Goal: Register for event/course

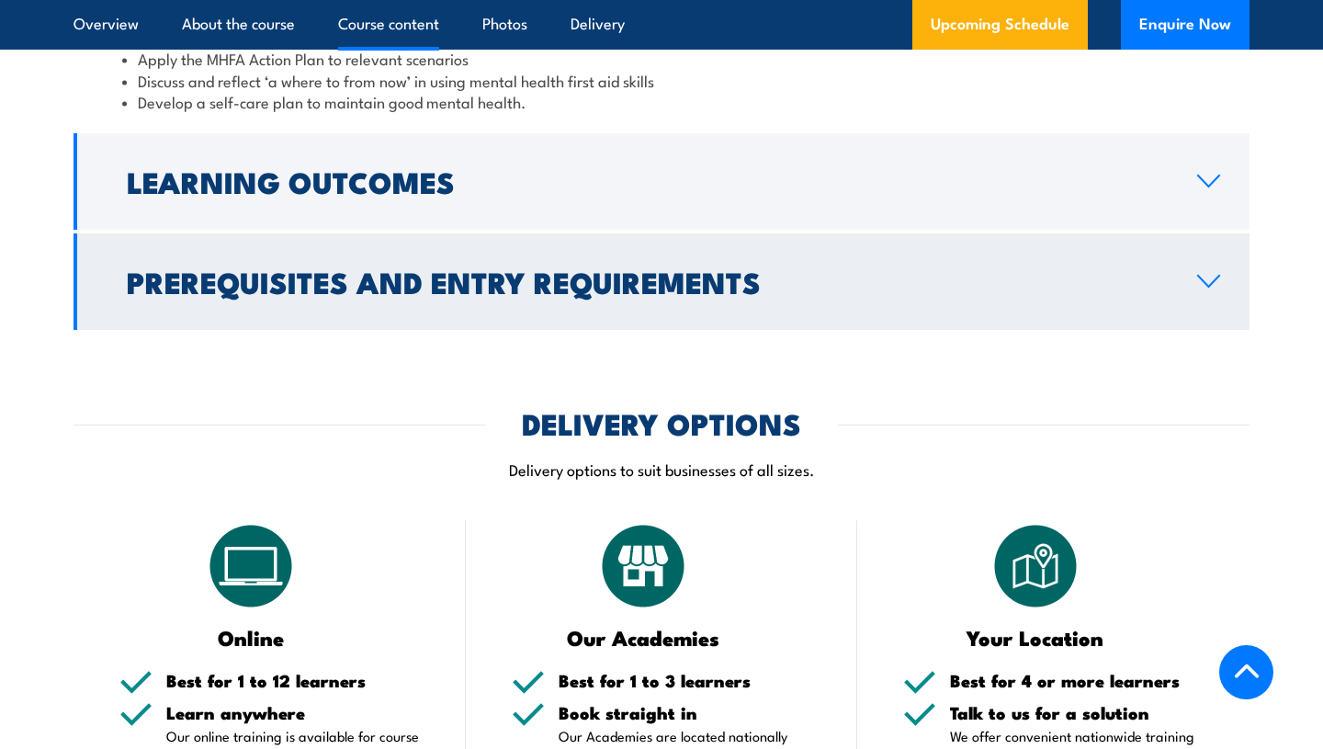
click at [389, 294] on link "Prerequisites and Entry Requirements" at bounding box center [662, 281] width 1176 height 97
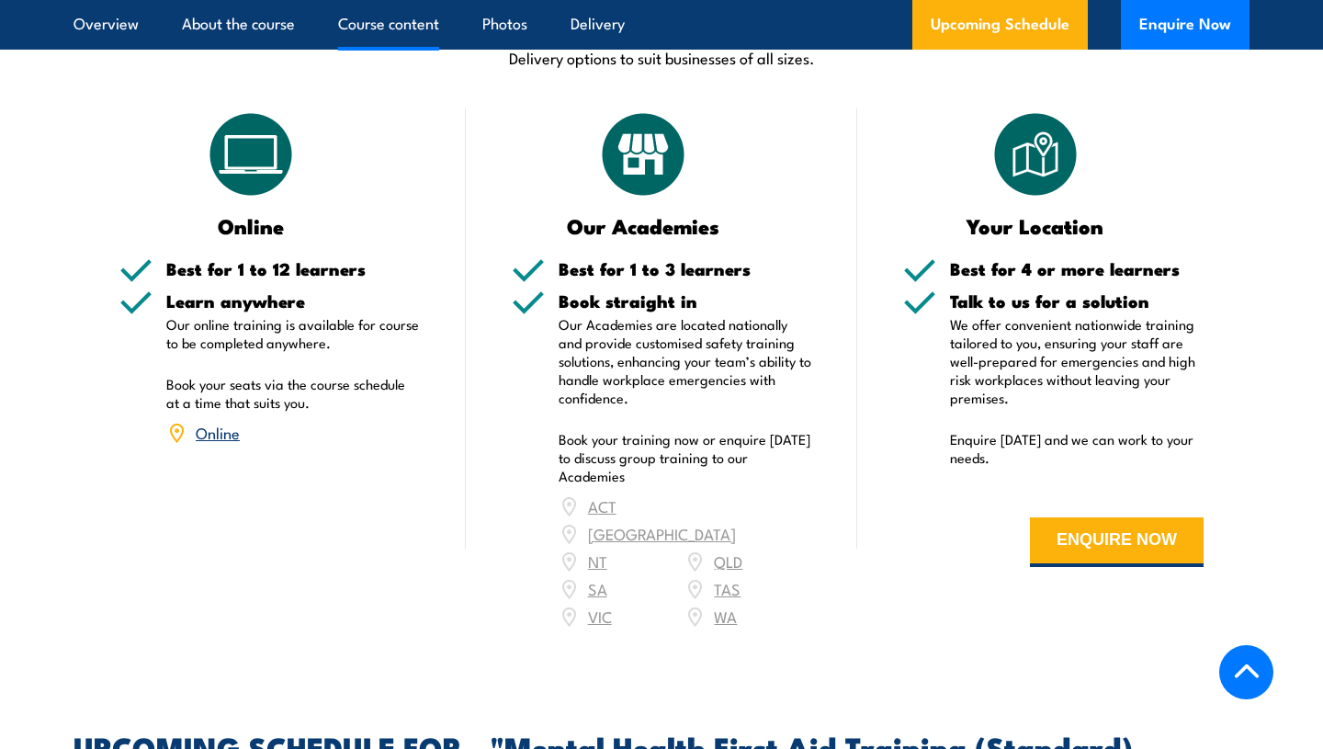
scroll to position [2200, 0]
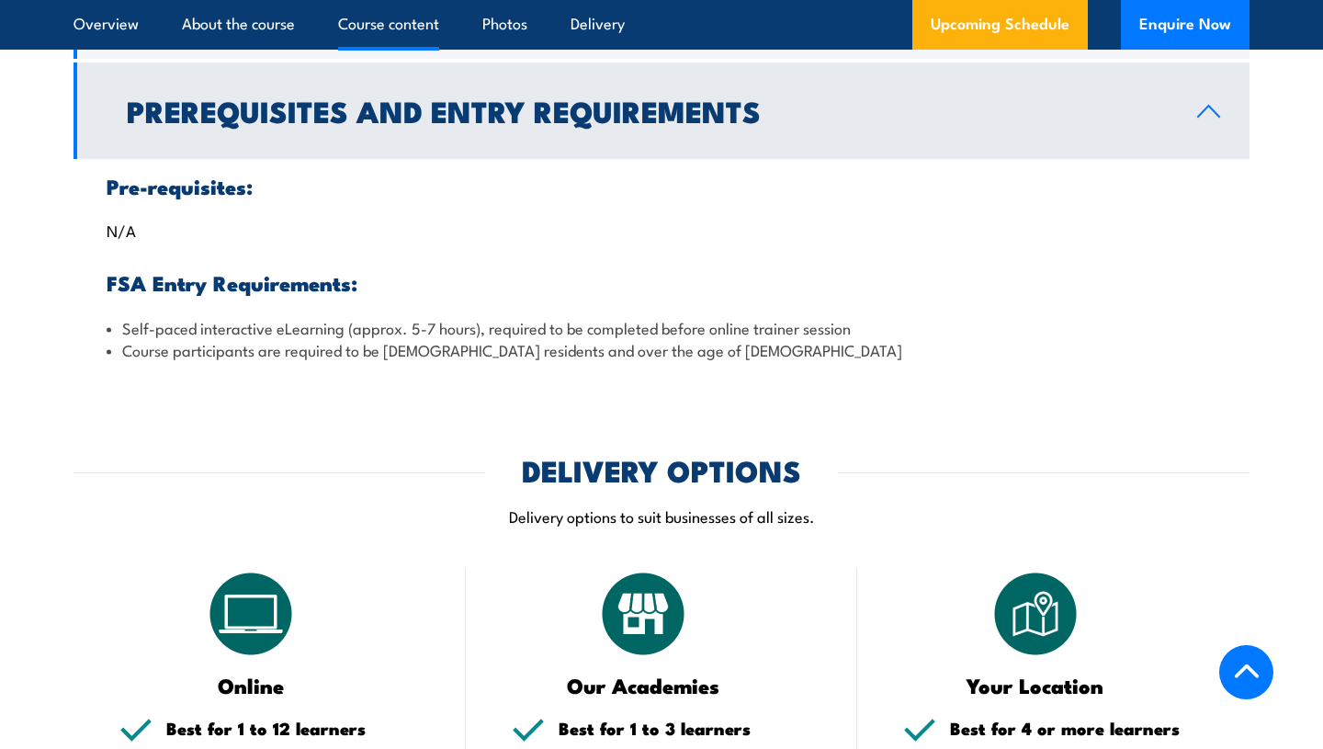
click at [411, 99] on h2 "Prerequisites and Entry Requirements" at bounding box center [647, 110] width 1041 height 26
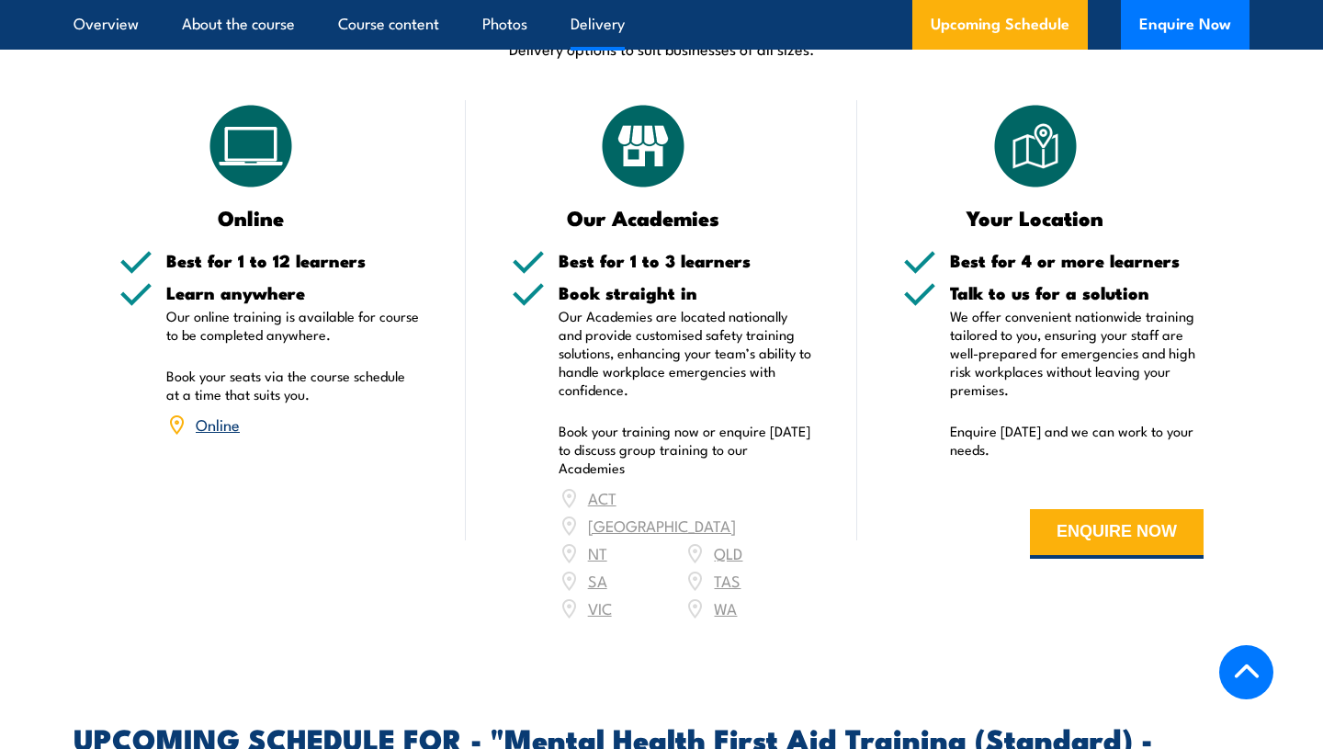
scroll to position [2453, 0]
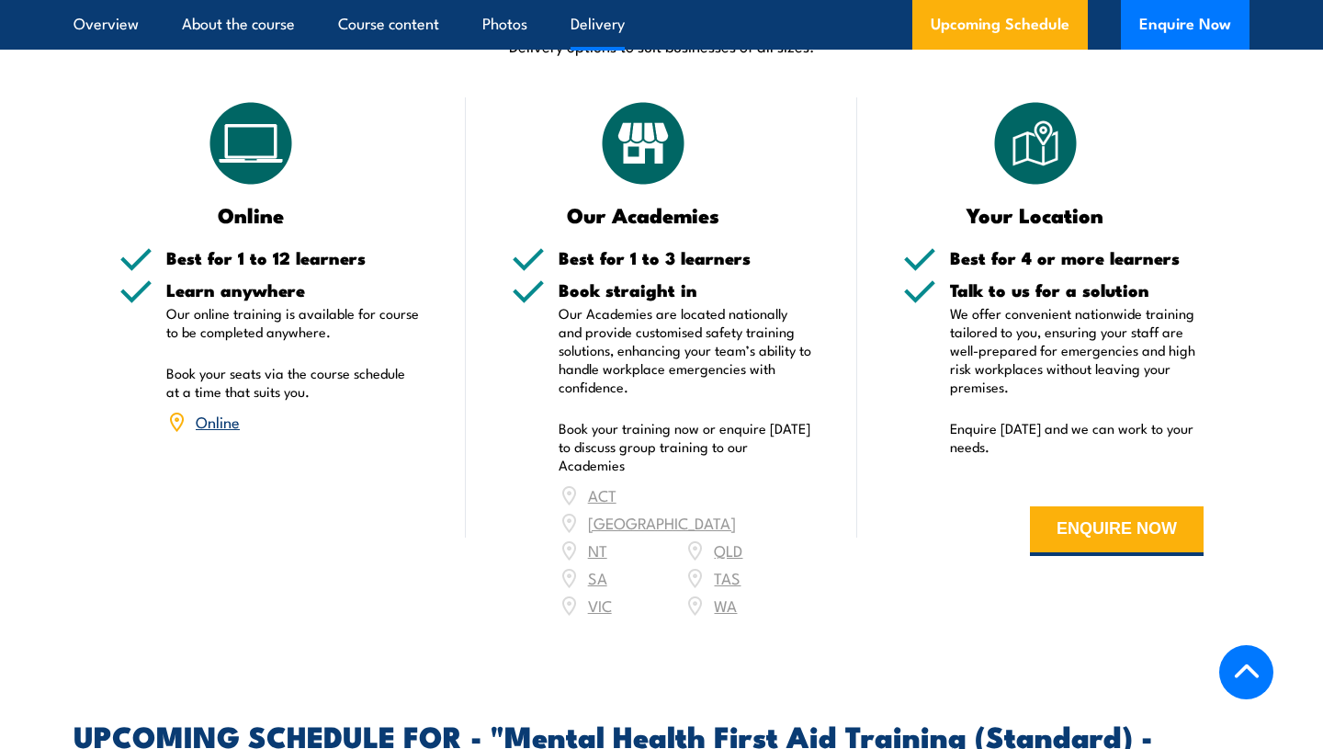
click at [725, 482] on div "ACT NSW NT QLD SA TAS VIC WA" at bounding box center [686, 551] width 254 height 138
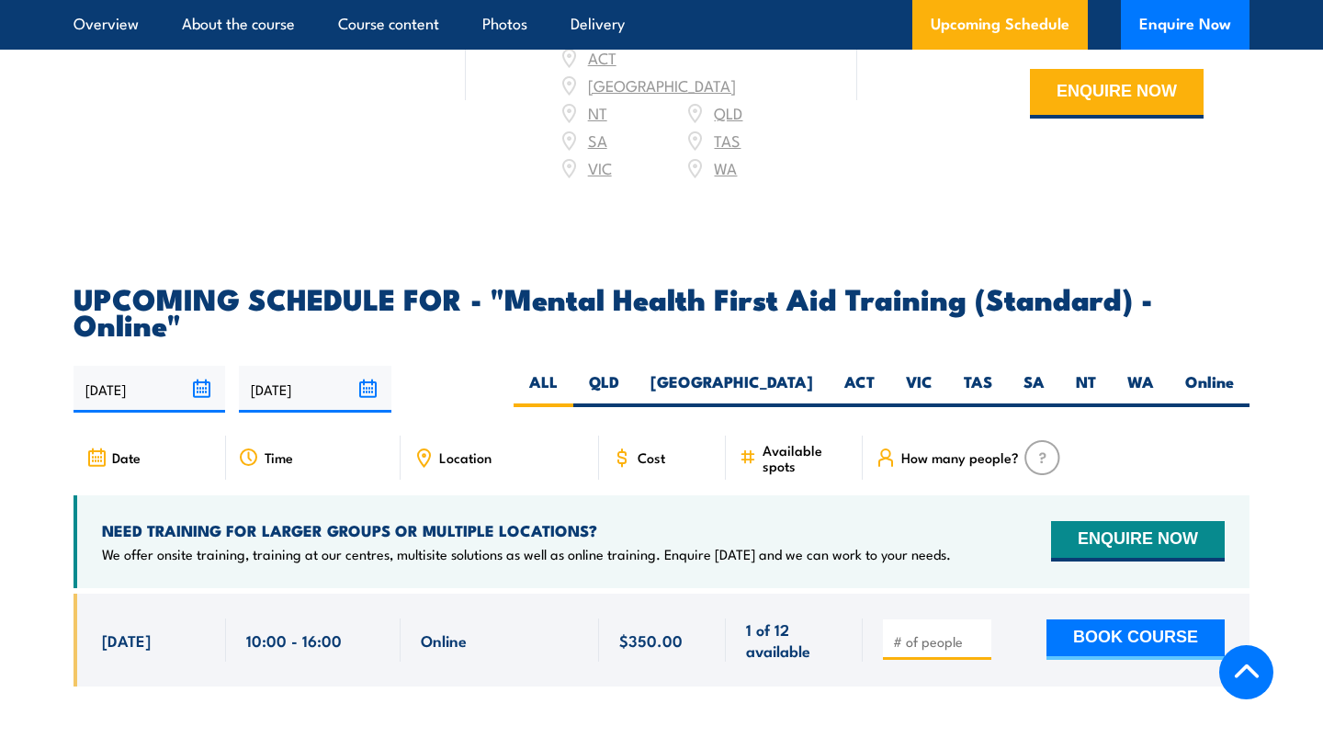
scroll to position [2893, 0]
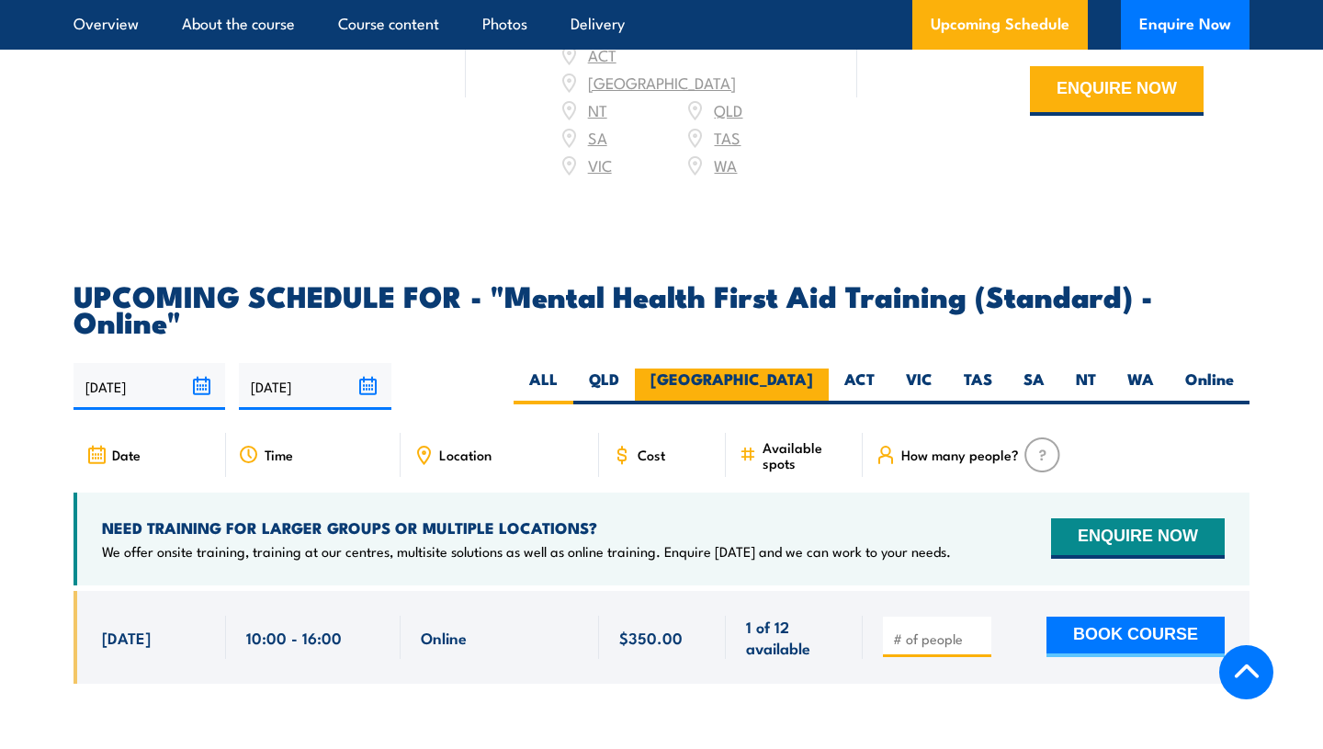
click at [774, 369] on label "[GEOGRAPHIC_DATA]" at bounding box center [732, 387] width 194 height 36
click at [813, 369] on input "[GEOGRAPHIC_DATA]" at bounding box center [819, 375] width 12 height 12
radio input "true"
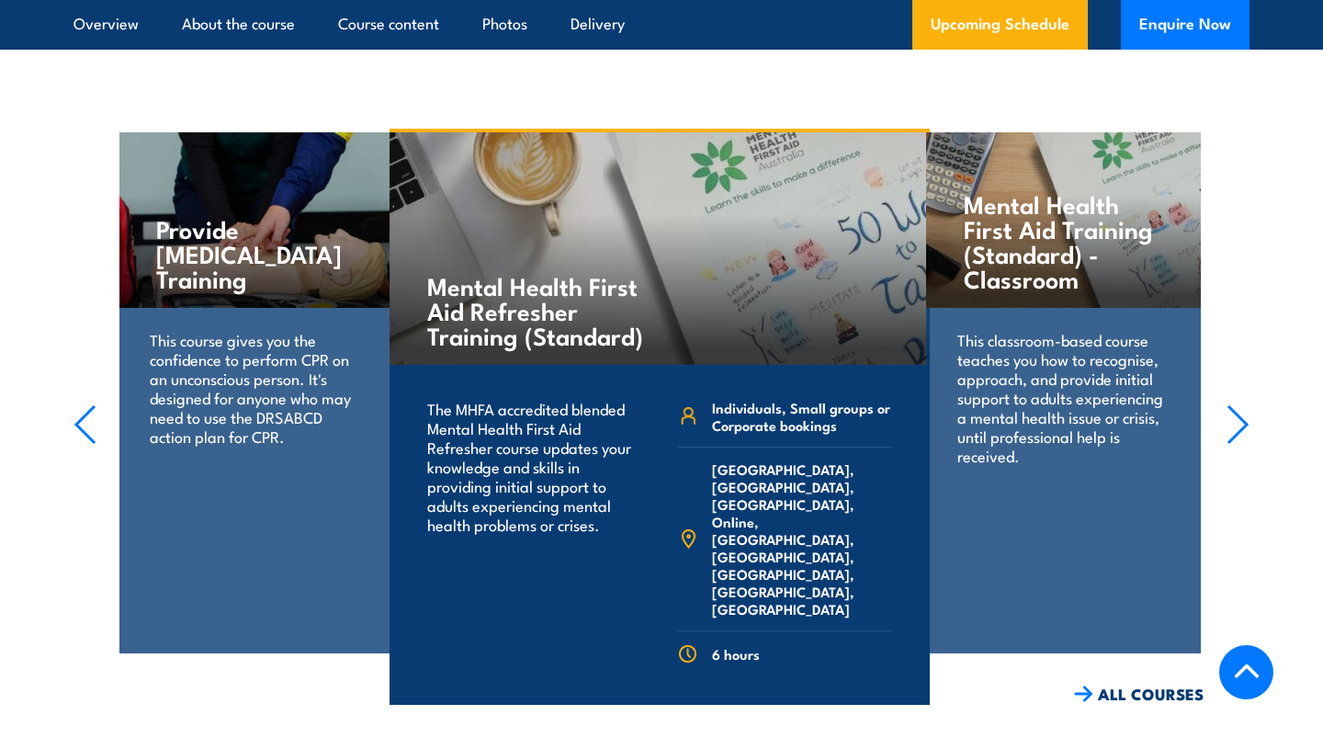
scroll to position [4298, 0]
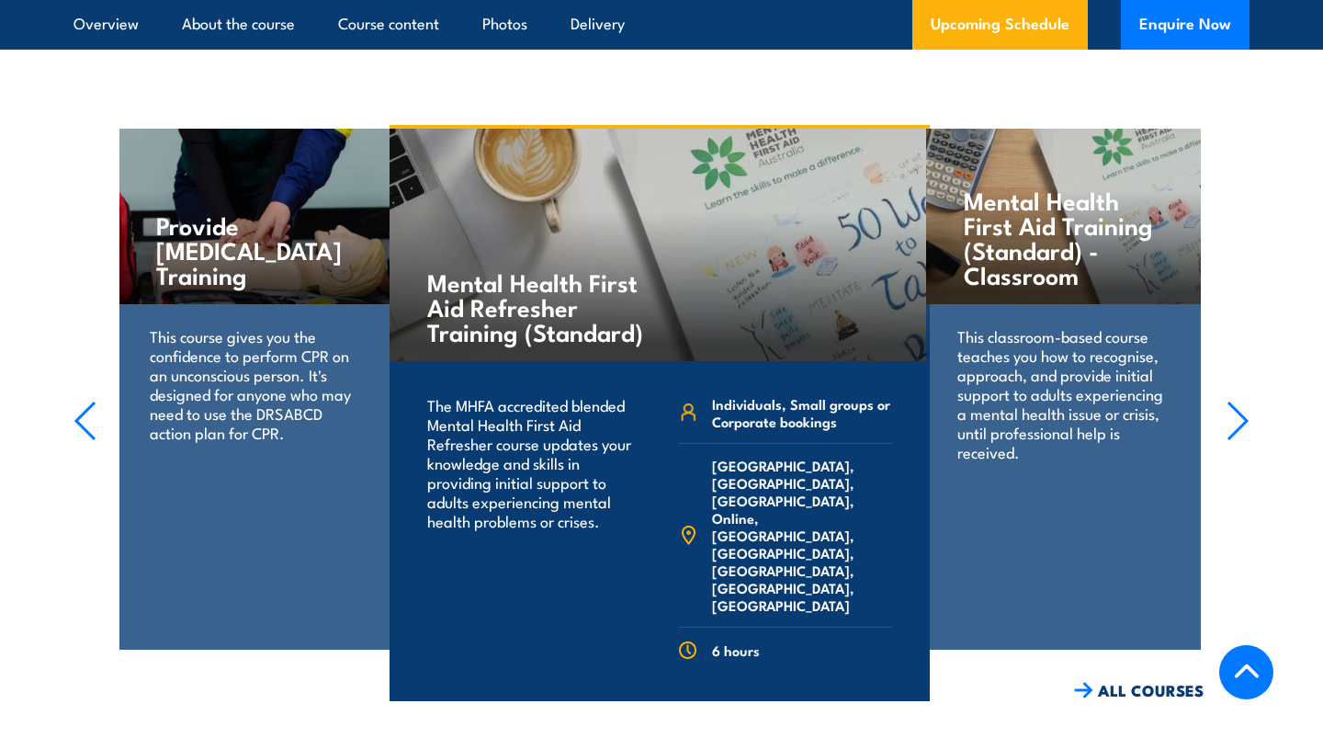
click at [813, 706] on link "COURSE DETAILS" at bounding box center [839, 730] width 182 height 48
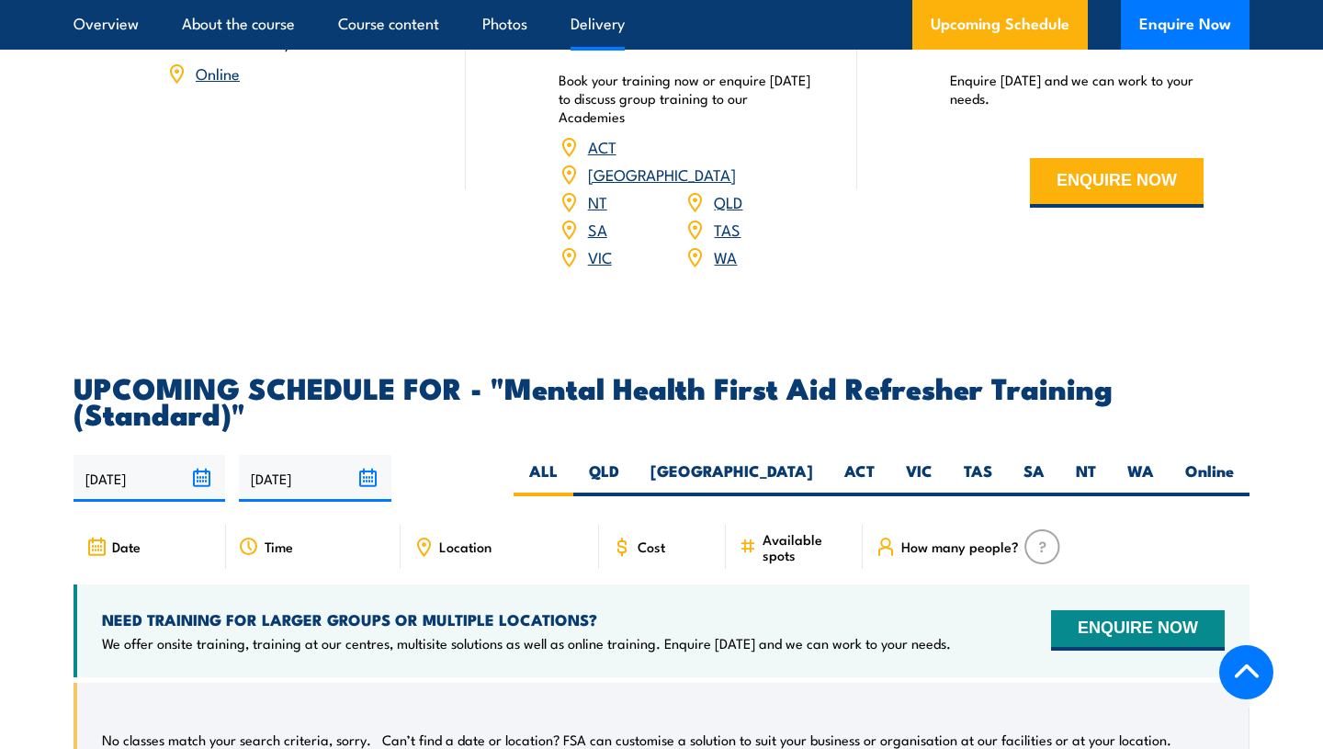
scroll to position [3244, 0]
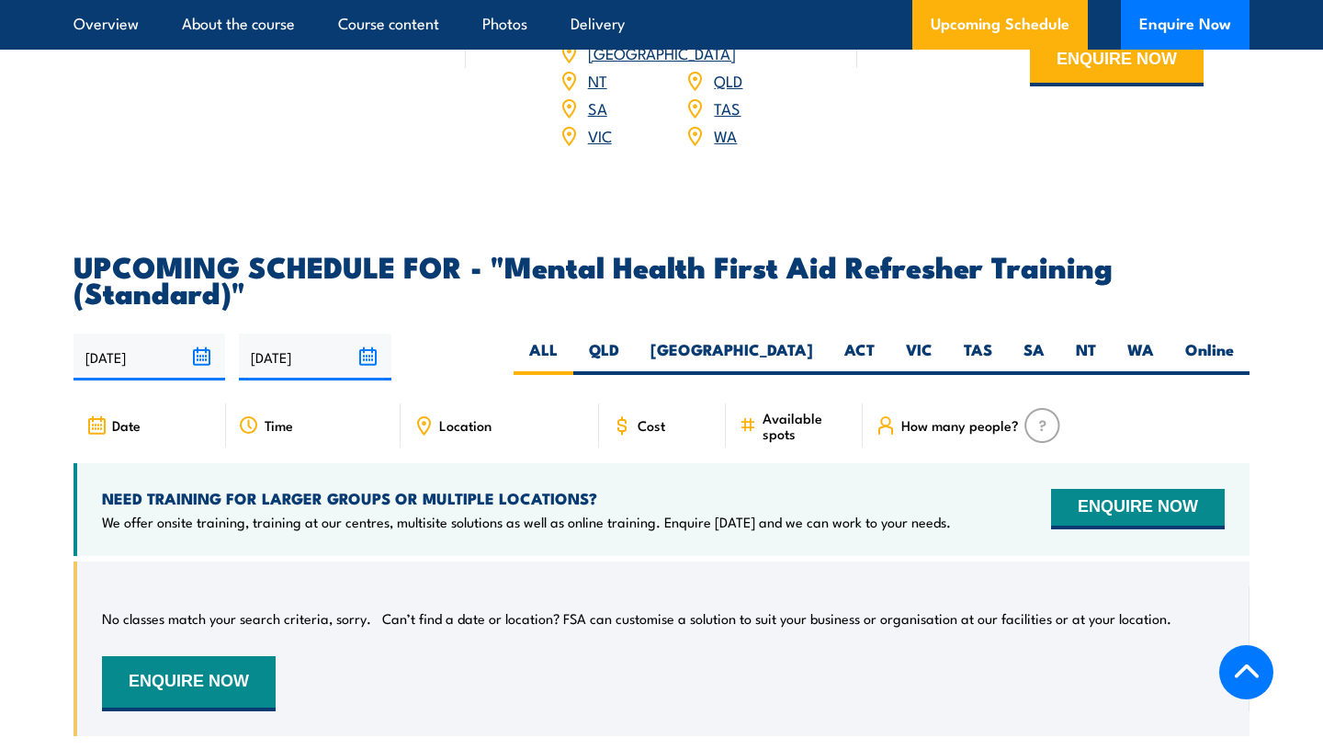
click at [730, 59] on link "[GEOGRAPHIC_DATA]" at bounding box center [662, 52] width 148 height 22
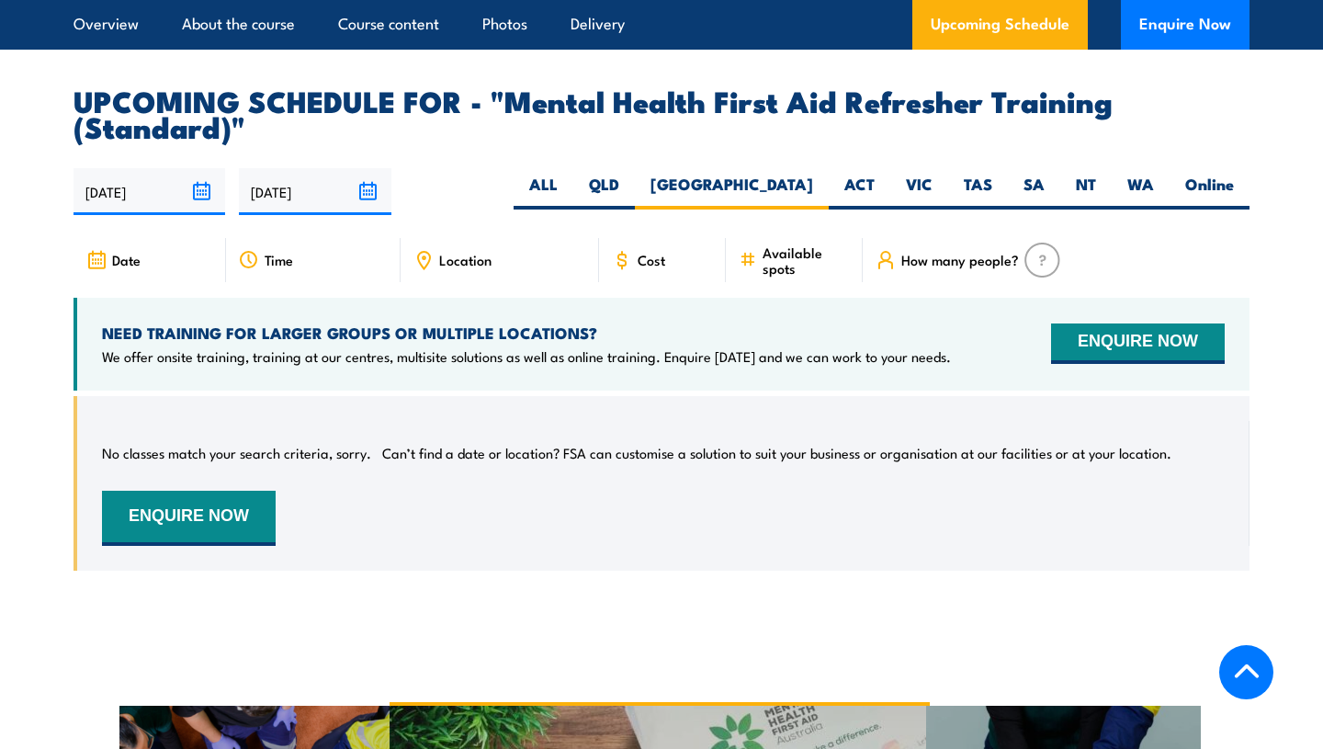
scroll to position [3508, 0]
